Goal: Information Seeking & Learning: Stay updated

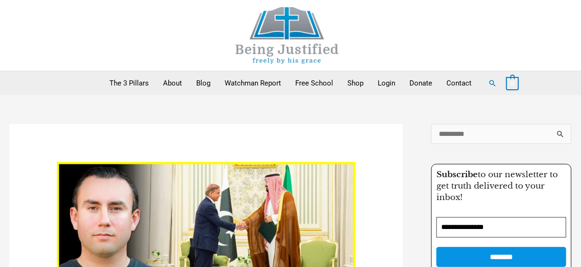
scroll to position [96, 0]
